Goal: Check status: Check status

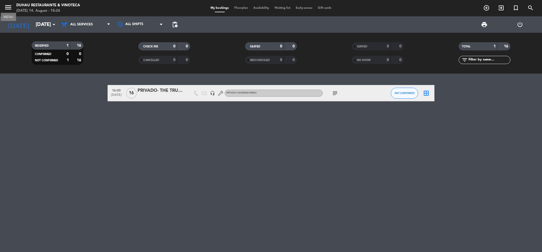
click at [10, 4] on icon "menu" at bounding box center [8, 7] width 8 height 8
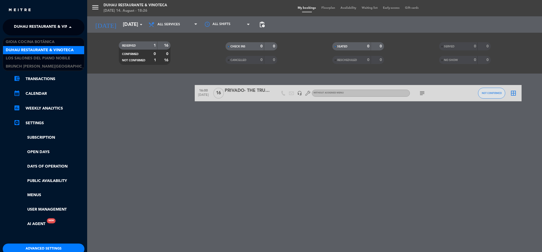
click at [42, 31] on span "Duhau Restaurante & Vinoteca" at bounding box center [48, 27] width 68 height 11
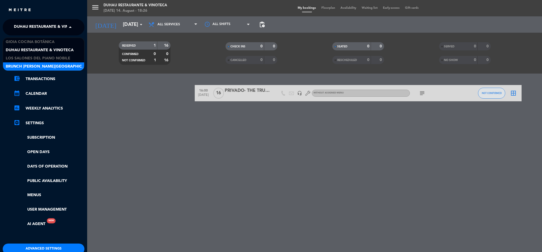
click at [49, 66] on span "Brunch [PERSON_NAME][GEOGRAPHIC_DATA][PERSON_NAME]" at bounding box center [66, 66] width 121 height 6
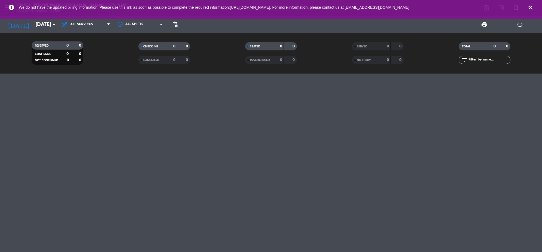
click at [532, 9] on icon "close" at bounding box center [530, 7] width 7 height 7
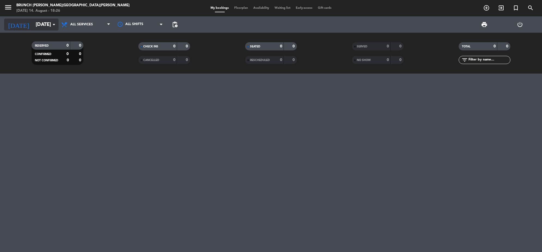
click at [51, 26] on icon "arrow_drop_down" at bounding box center [54, 24] width 7 height 7
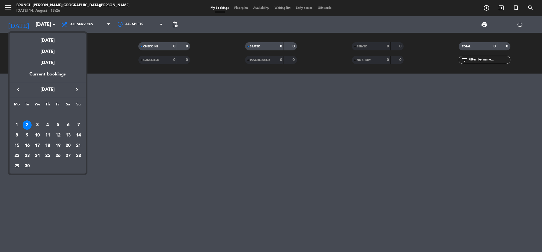
click at [18, 89] on icon "keyboard_arrow_left" at bounding box center [18, 89] width 7 height 7
click at [77, 135] on div "17" at bounding box center [78, 135] width 9 height 9
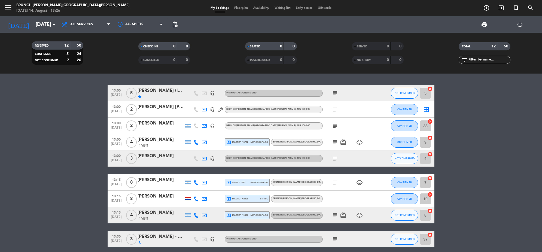
click at [336, 91] on icon "subject" at bounding box center [335, 93] width 7 height 7
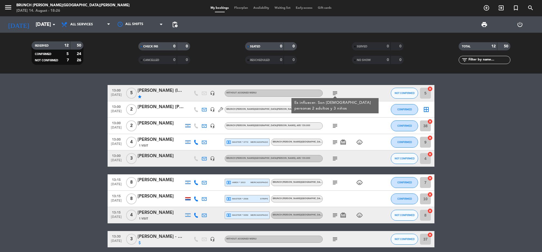
scroll to position [34, 0]
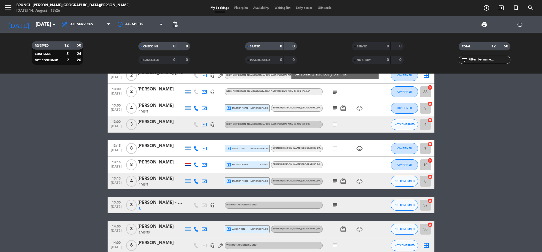
click at [332, 126] on icon "subject" at bounding box center [335, 124] width 7 height 7
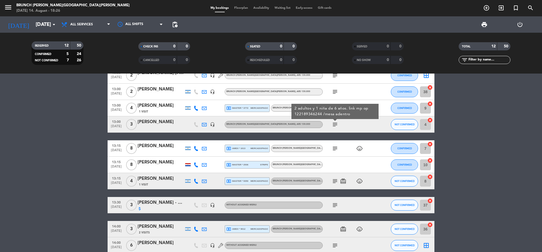
click at [336, 147] on icon "subject" at bounding box center [335, 148] width 7 height 7
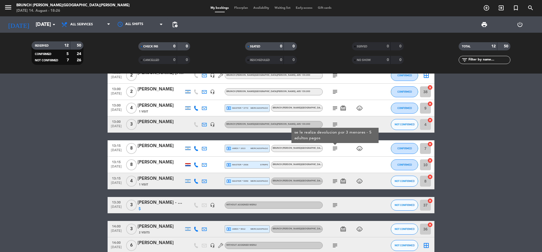
click at [332, 184] on icon "subject" at bounding box center [335, 181] width 7 height 7
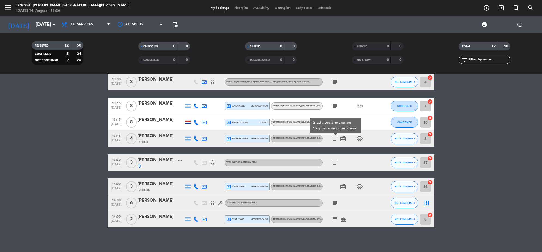
scroll to position [79, 0]
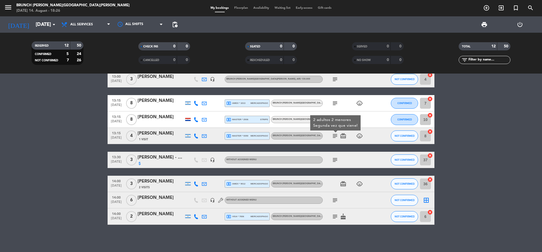
click at [339, 202] on div "subject" at bounding box center [347, 200] width 49 height 16
click at [335, 201] on icon "subject" at bounding box center [335, 200] width 7 height 7
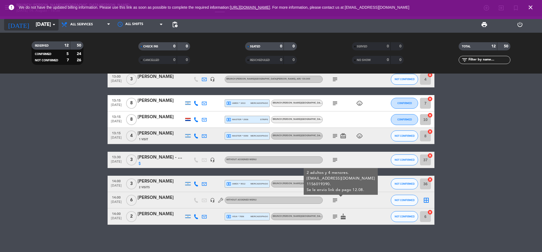
click at [53, 23] on icon "arrow_drop_down" at bounding box center [54, 24] width 7 height 7
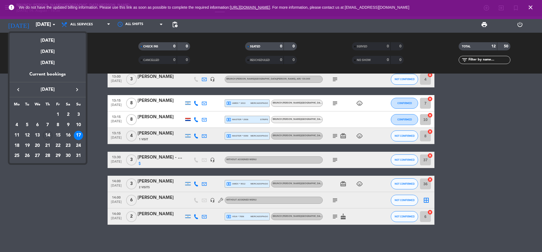
click at [534, 5] on div at bounding box center [271, 126] width 542 height 252
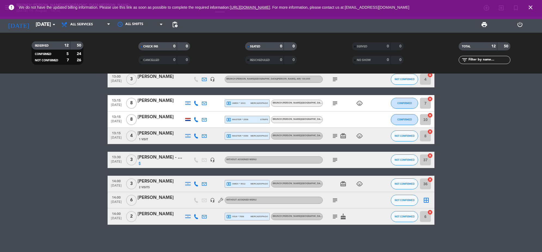
drag, startPoint x: 529, startPoint y: 5, endPoint x: 523, endPoint y: 5, distance: 6.5
click at [529, 5] on icon "close" at bounding box center [530, 7] width 7 height 7
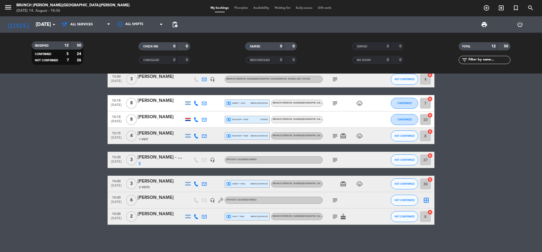
click at [9, 6] on icon "menu" at bounding box center [8, 7] width 8 height 8
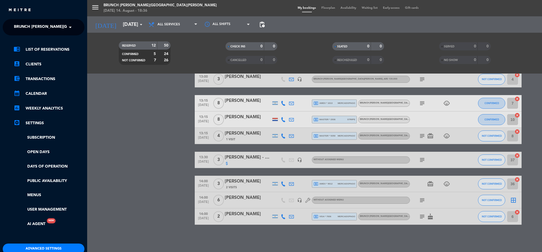
click at [39, 17] on div "close × Brunch [PERSON_NAME] [PERSON_NAME] × chrome_reader_mode List of Reserva…" at bounding box center [43, 126] width 87 height 252
click at [45, 26] on span "Brunch [PERSON_NAME][GEOGRAPHIC_DATA][PERSON_NAME]" at bounding box center [74, 27] width 121 height 11
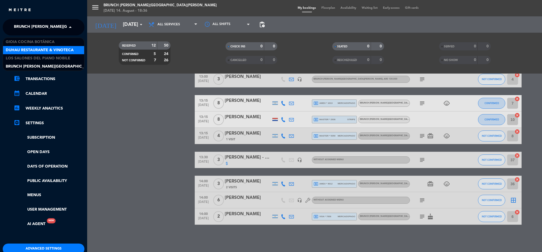
click at [51, 50] on span "Duhau Restaurante & Vinoteca" at bounding box center [40, 50] width 68 height 6
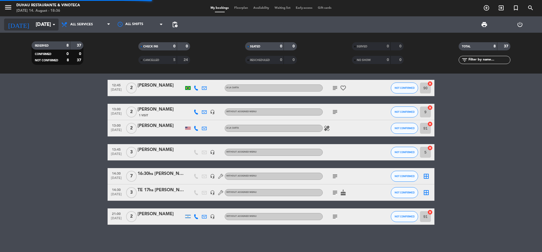
scroll to position [29, 0]
click at [33, 23] on input "[DATE]" at bounding box center [65, 24] width 64 height 11
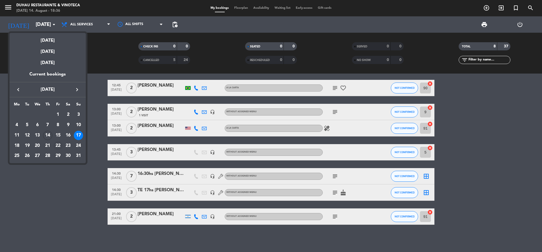
click at [55, 144] on div "22" at bounding box center [57, 145] width 9 height 9
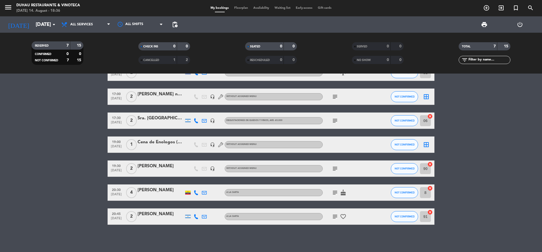
scroll to position [0, 0]
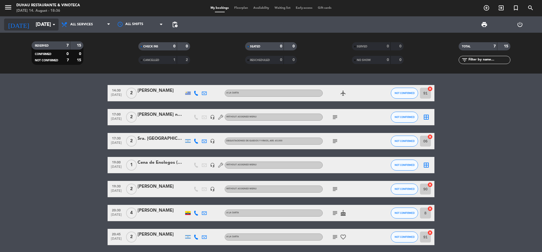
click at [43, 26] on input "[DATE]" at bounding box center [65, 24] width 64 height 11
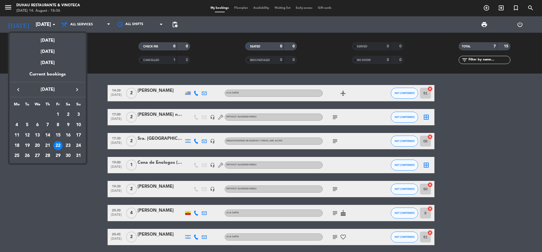
click at [56, 157] on div "29" at bounding box center [57, 155] width 9 height 9
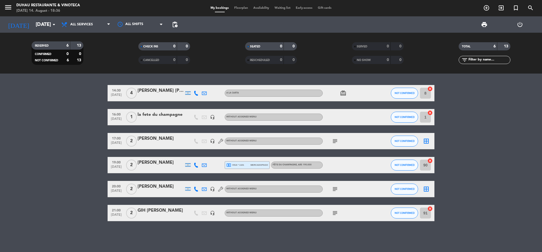
click at [305, 165] on span ", ARS 190.000" at bounding box center [304, 165] width 15 height 2
click at [264, 163] on div "local_atm visa * 1101 mercadopago" at bounding box center [247, 164] width 42 height 7
click at [48, 166] on bookings-row "14:30 [DATE] 4 [PERSON_NAME] [PERSON_NAME] bravo A LA CARTA card_giftcard NOT C…" at bounding box center [271, 153] width 542 height 136
click at [8, 9] on icon "menu" at bounding box center [8, 7] width 8 height 8
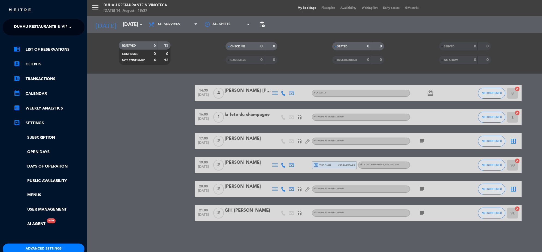
drag, startPoint x: 34, startPoint y: 28, endPoint x: 34, endPoint y: 34, distance: 6.0
click at [34, 29] on span "Duhau Restaurante & Vinoteca" at bounding box center [48, 27] width 68 height 11
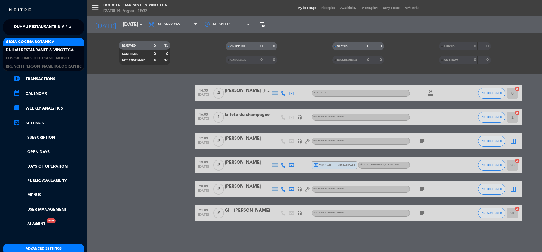
click at [32, 44] on span "Gioia Cocina Botánica" at bounding box center [30, 42] width 49 height 6
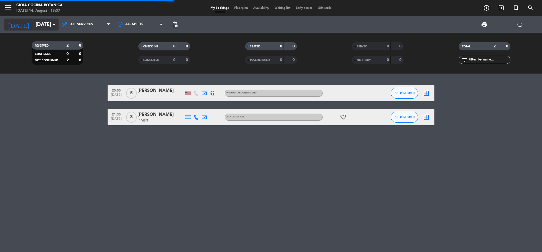
click at [45, 24] on input "[DATE]" at bounding box center [65, 24] width 64 height 11
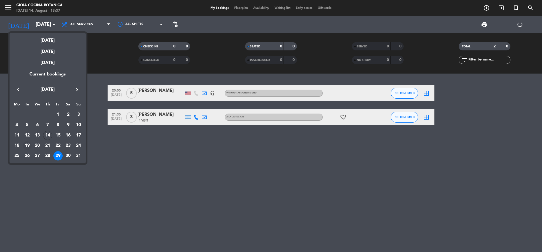
click at [29, 147] on div "19" at bounding box center [27, 145] width 9 height 9
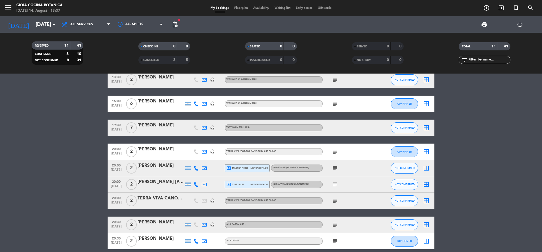
scroll to position [68, 0]
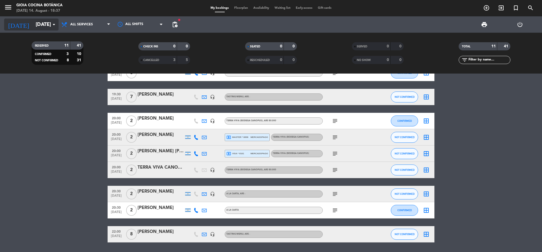
click at [44, 22] on input "[DATE]" at bounding box center [65, 24] width 64 height 11
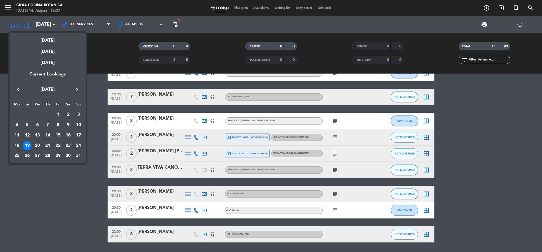
click at [47, 146] on div "21" at bounding box center [47, 145] width 9 height 9
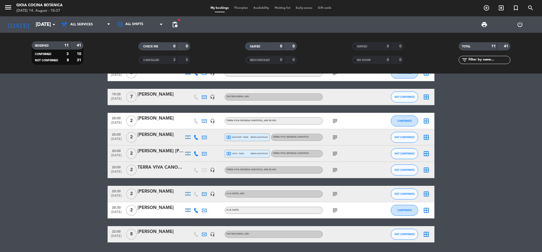
type input "[DATE]"
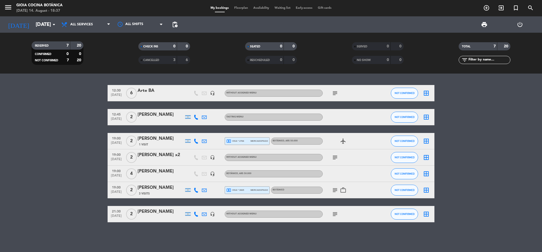
click at [334, 190] on icon "subject" at bounding box center [335, 190] width 7 height 7
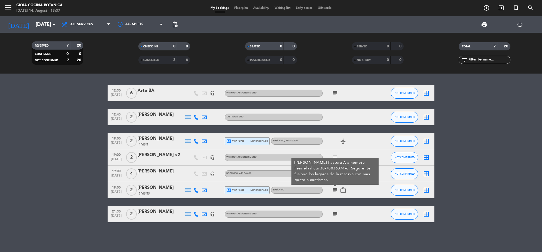
click at [334, 190] on icon "subject" at bounding box center [335, 190] width 7 height 7
